Goal: Navigation & Orientation: Find specific page/section

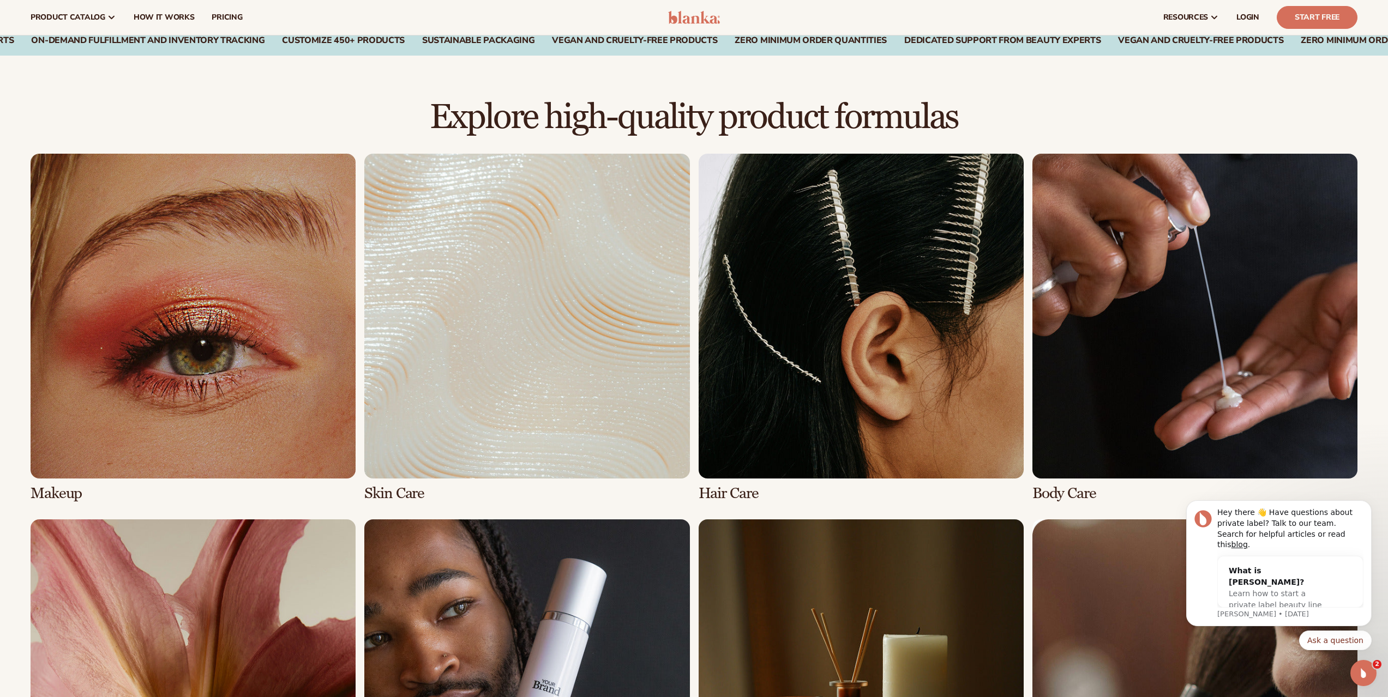
scroll to position [649, 0]
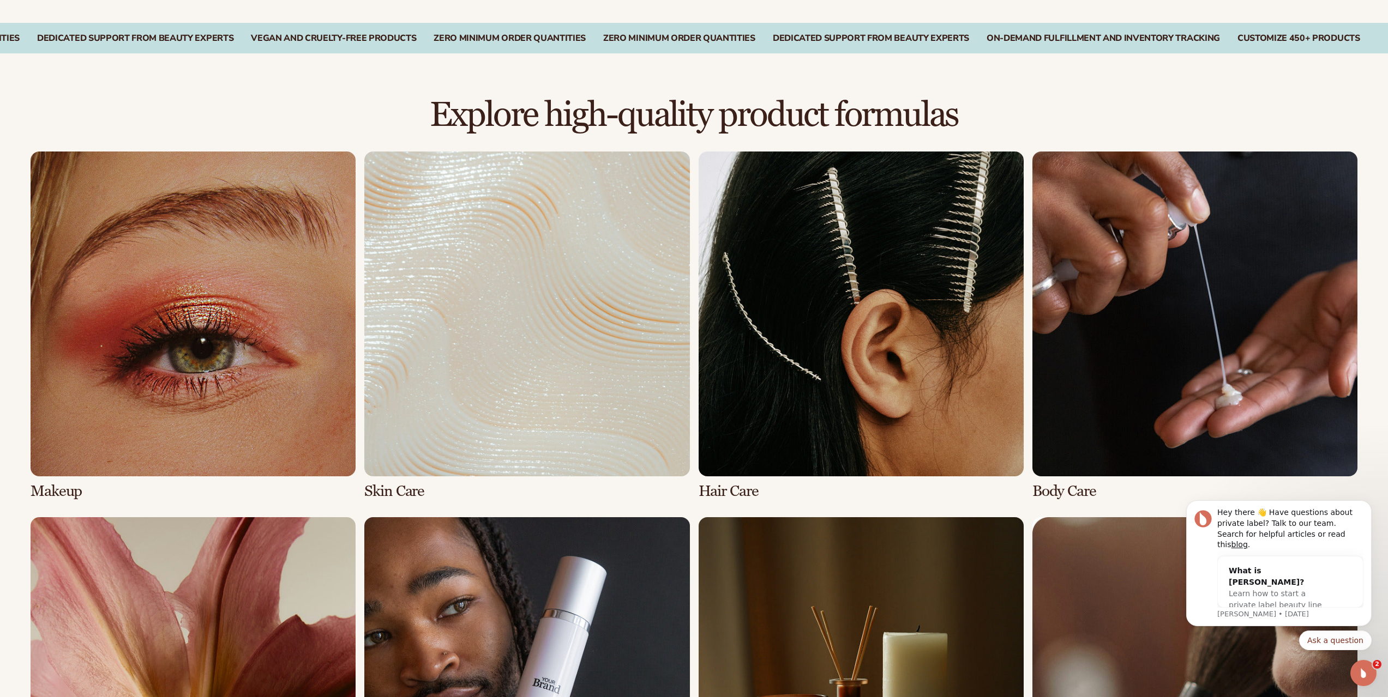
click at [181, 366] on link "1 / 8" at bounding box center [193, 326] width 325 height 348
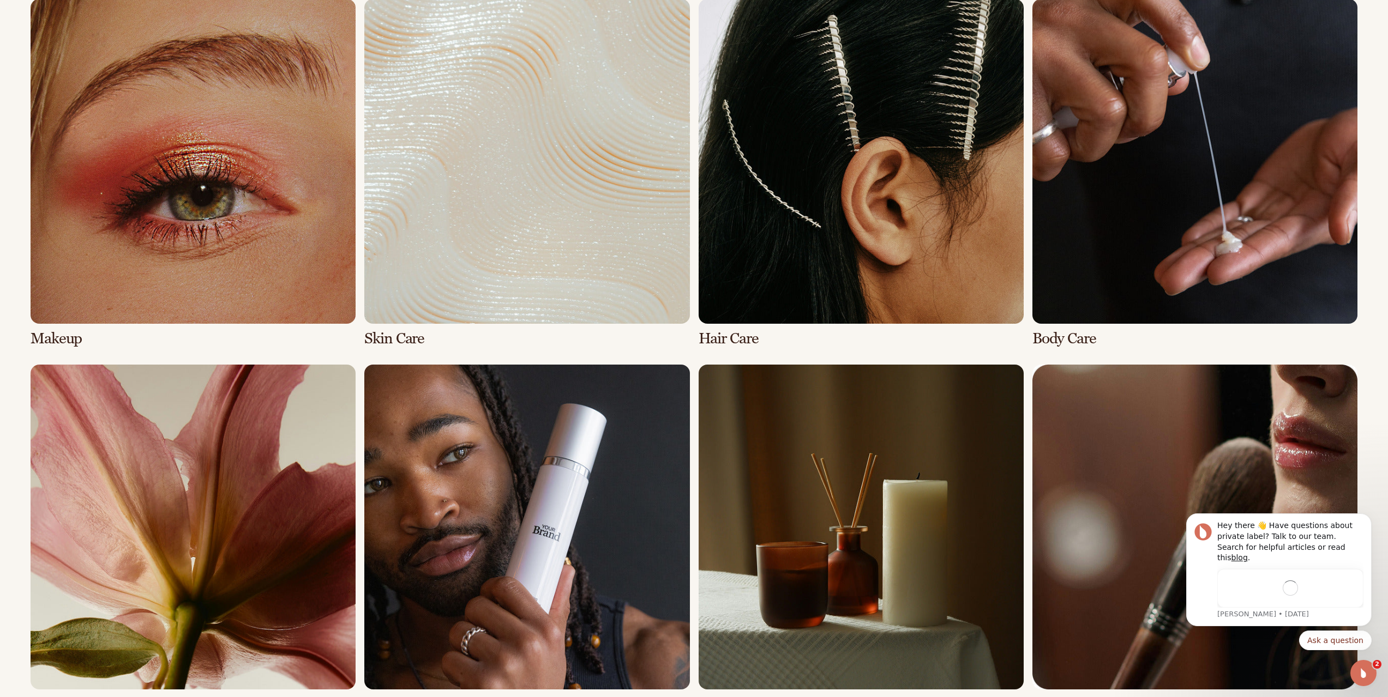
click at [517, 218] on link "2 / 8" at bounding box center [526, 173] width 325 height 348
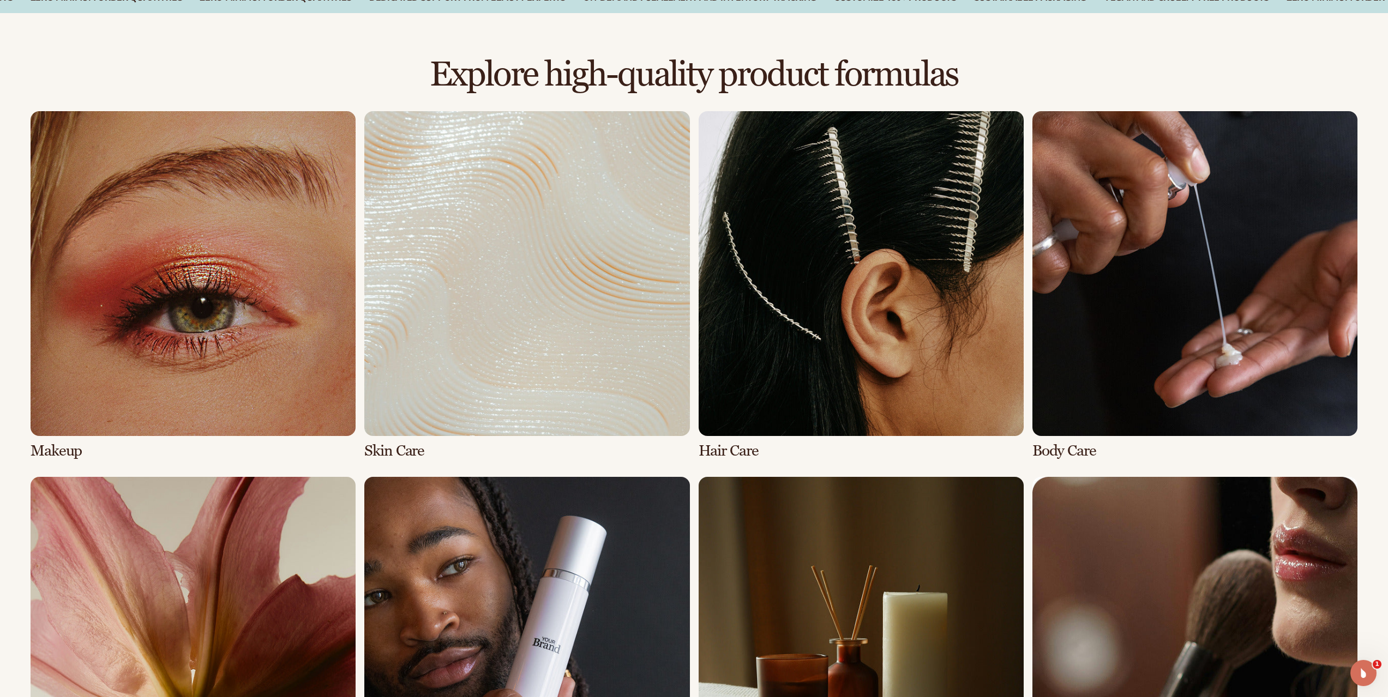
scroll to position [763, 0]
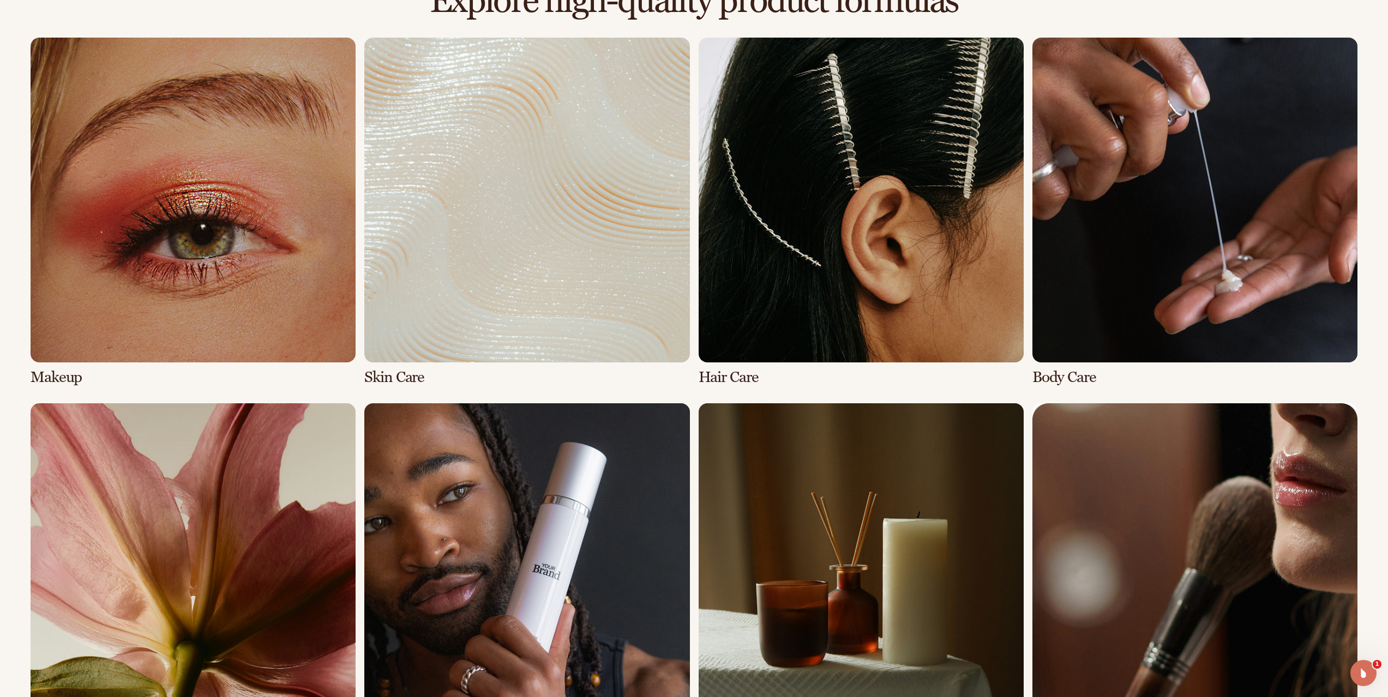
click at [889, 254] on link "3 / 8" at bounding box center [860, 212] width 325 height 348
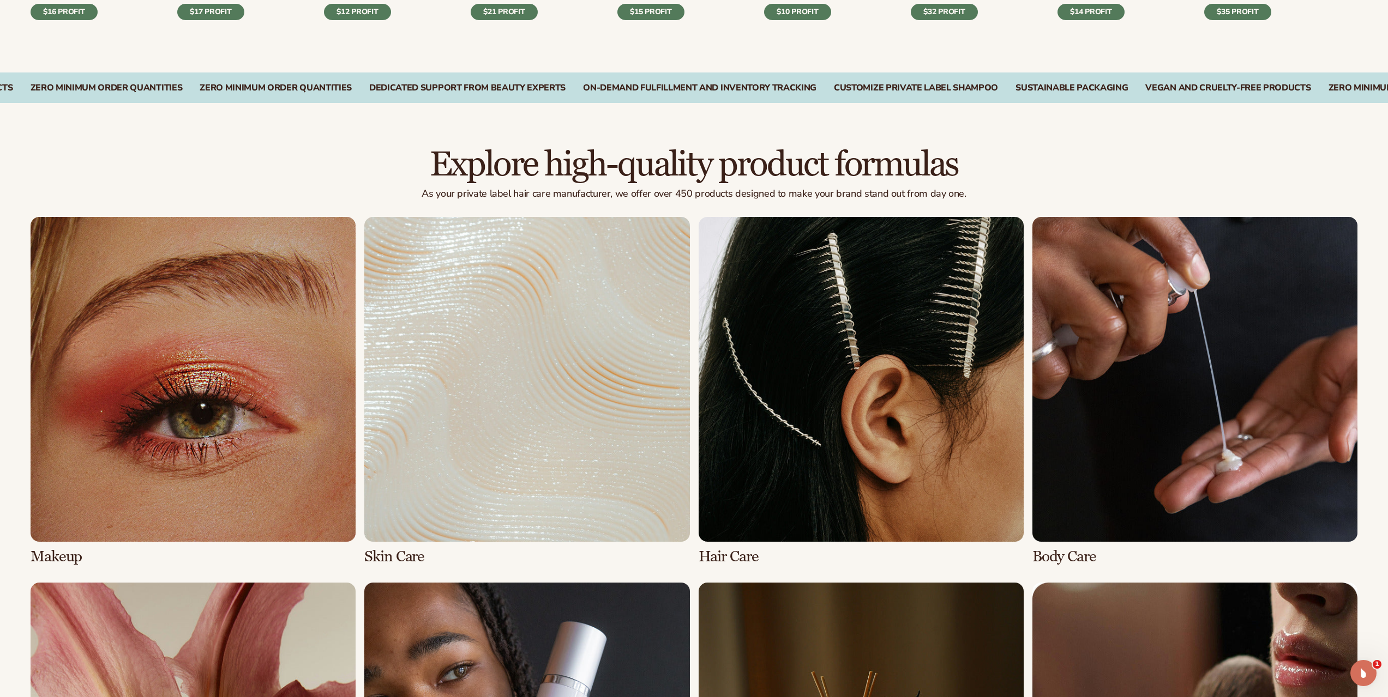
click at [1161, 314] on link "4 / 8" at bounding box center [1194, 391] width 325 height 348
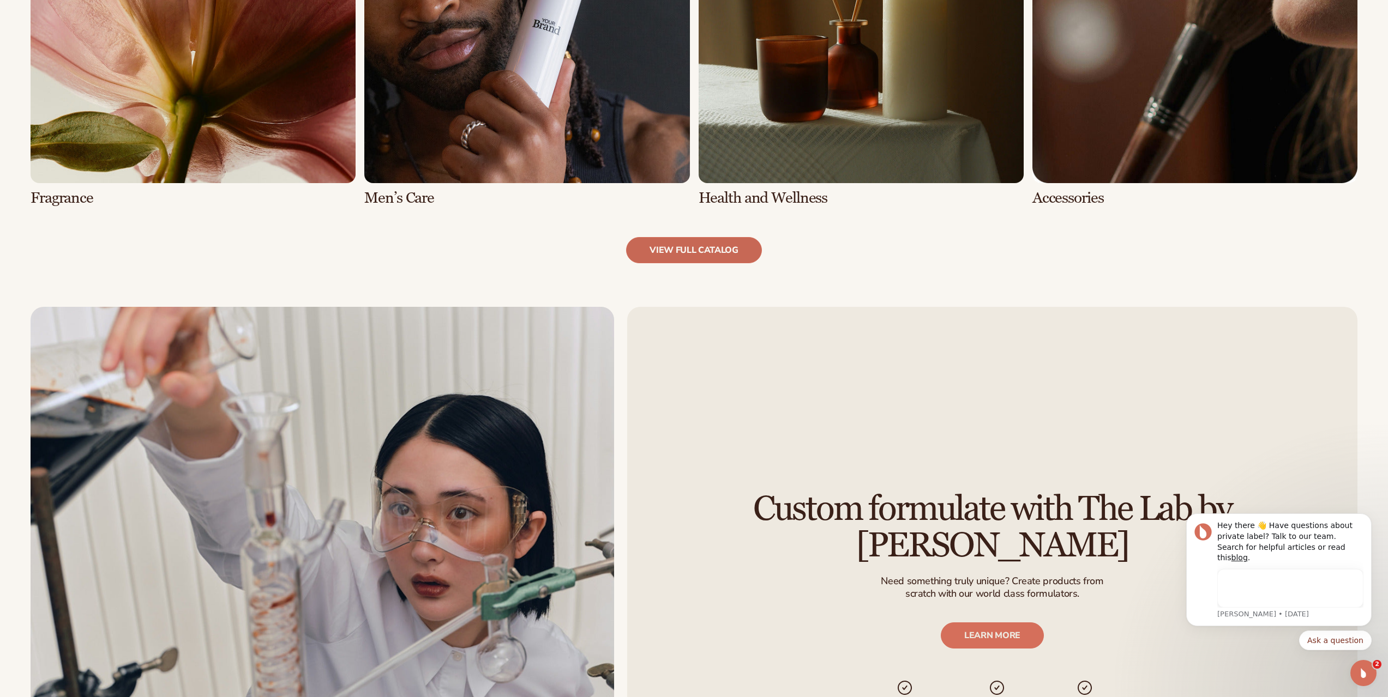
click at [728, 250] on link "view full catalog" at bounding box center [694, 250] width 136 height 26
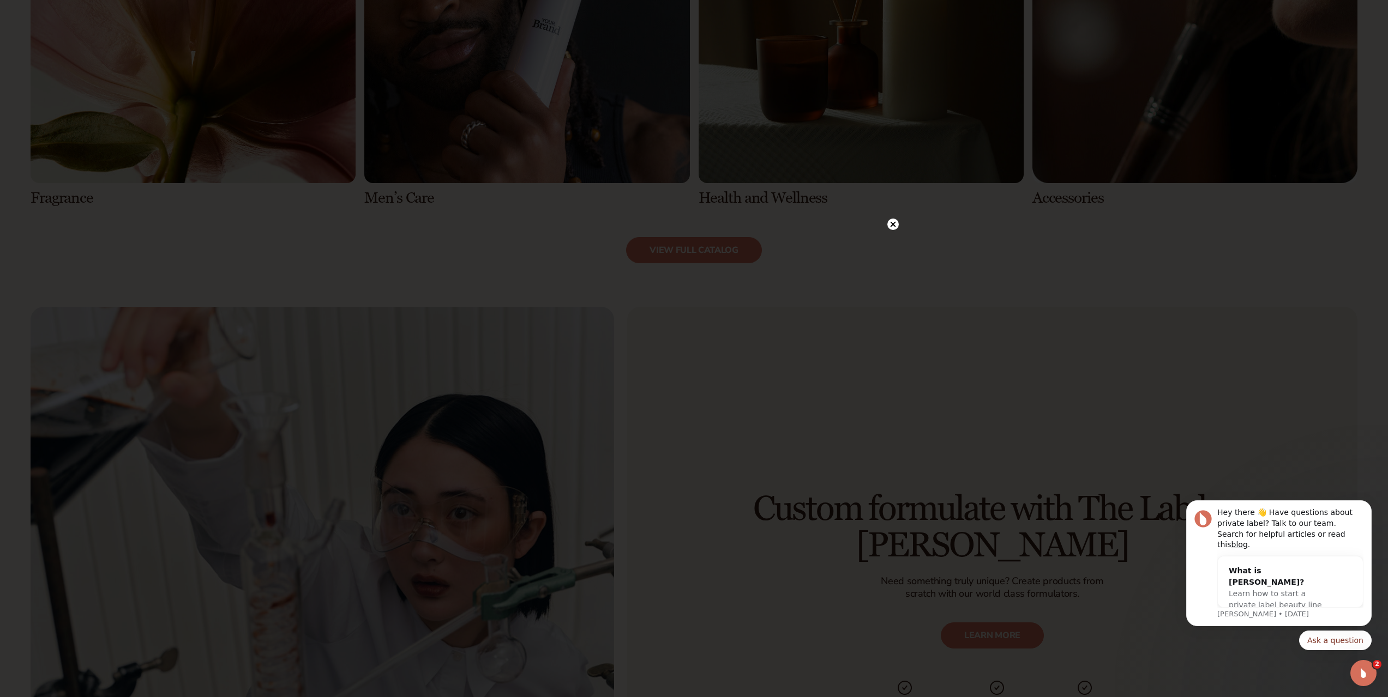
click at [895, 221] on circle at bounding box center [892, 224] width 11 height 11
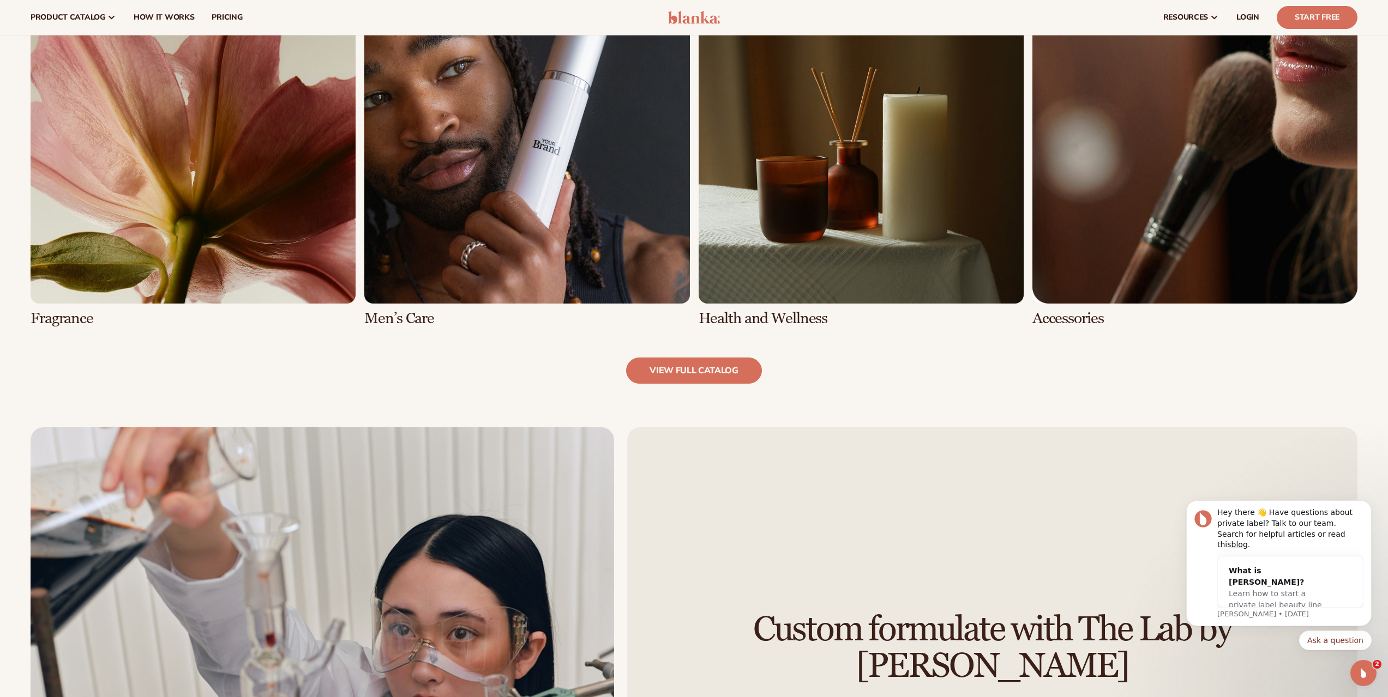
scroll to position [1036, 0]
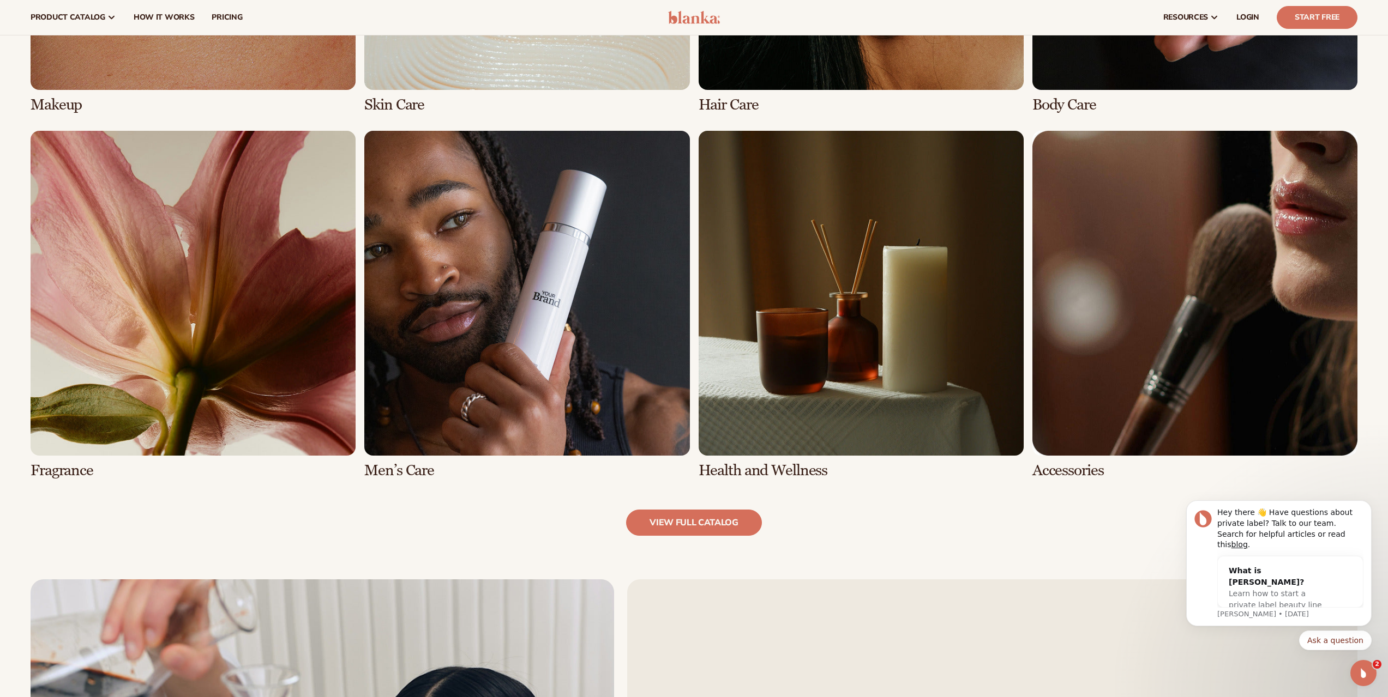
click at [538, 360] on link "6 / 8" at bounding box center [526, 305] width 325 height 348
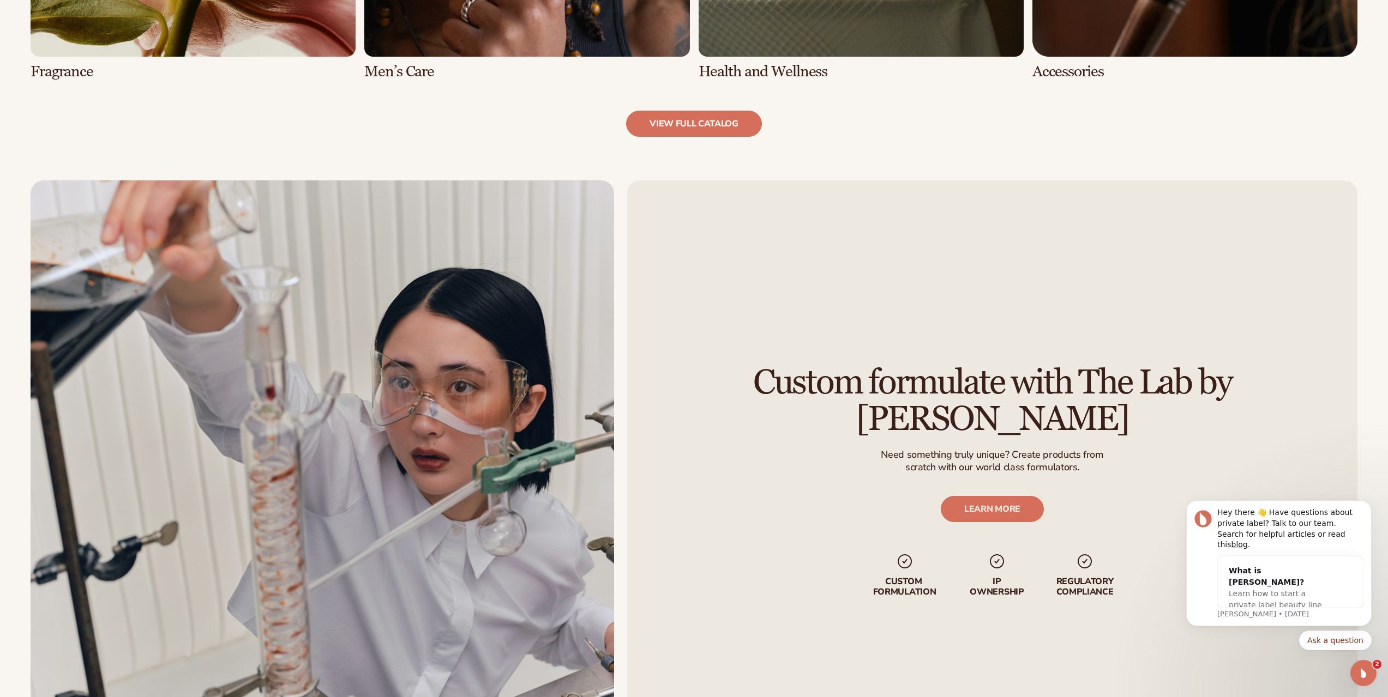
scroll to position [1470, 0]
